Goal: Task Accomplishment & Management: Manage account settings

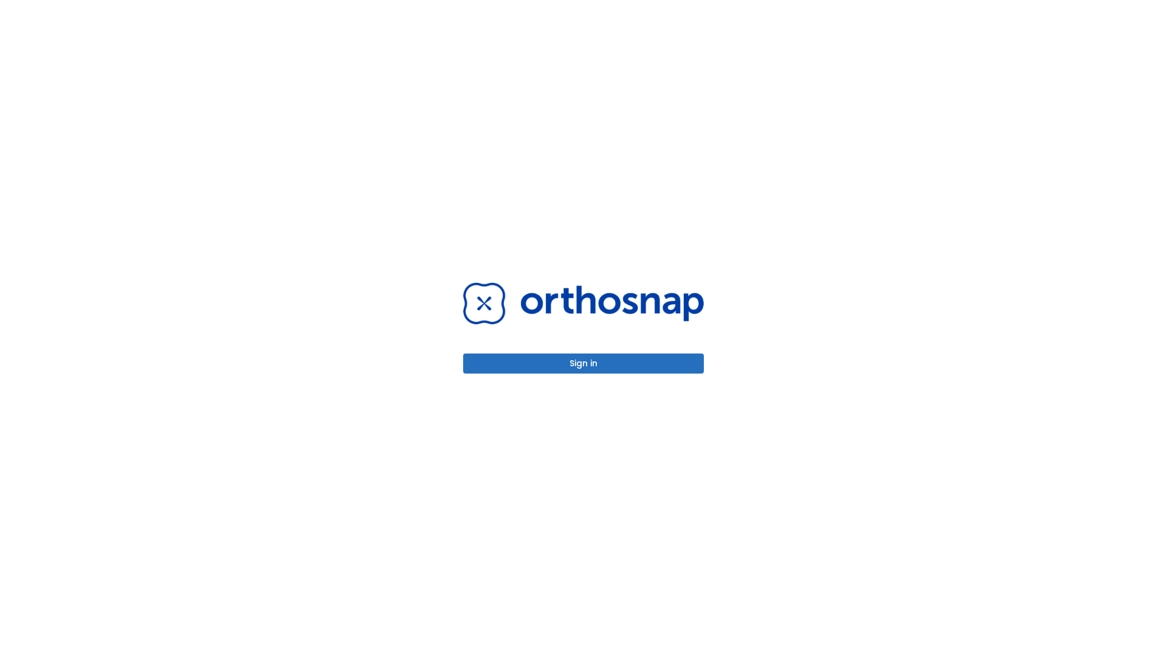
click at [583, 363] on button "Sign in" at bounding box center [583, 364] width 241 height 20
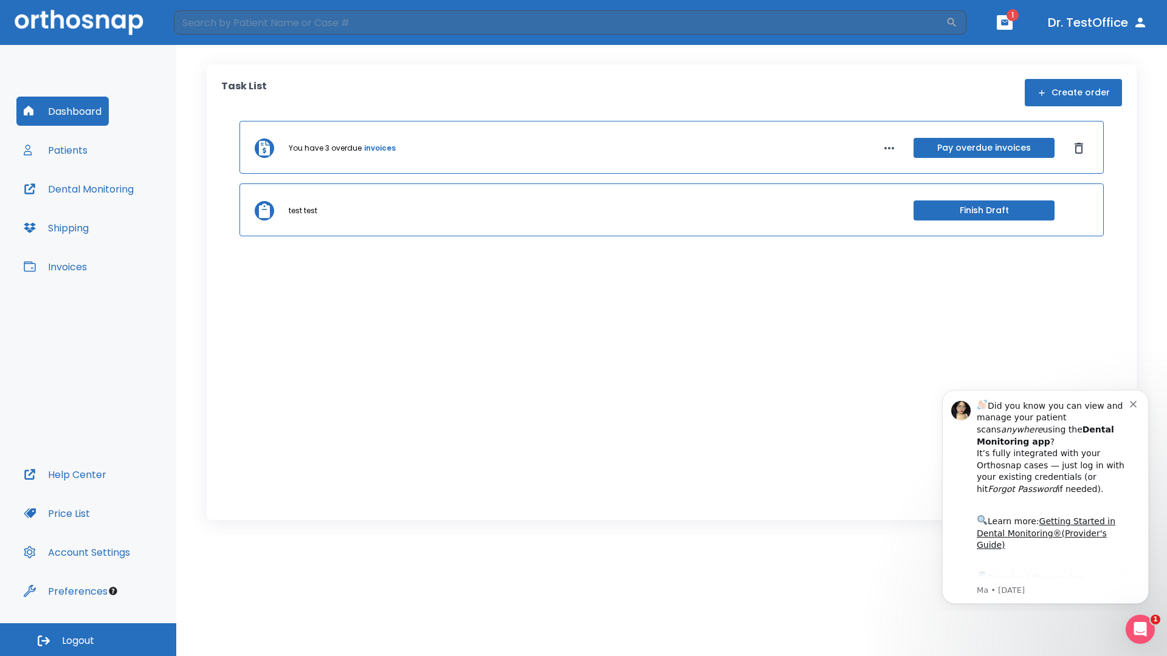
click at [88, 640] on span "Logout" at bounding box center [78, 640] width 32 height 13
